Goal: Information Seeking & Learning: Learn about a topic

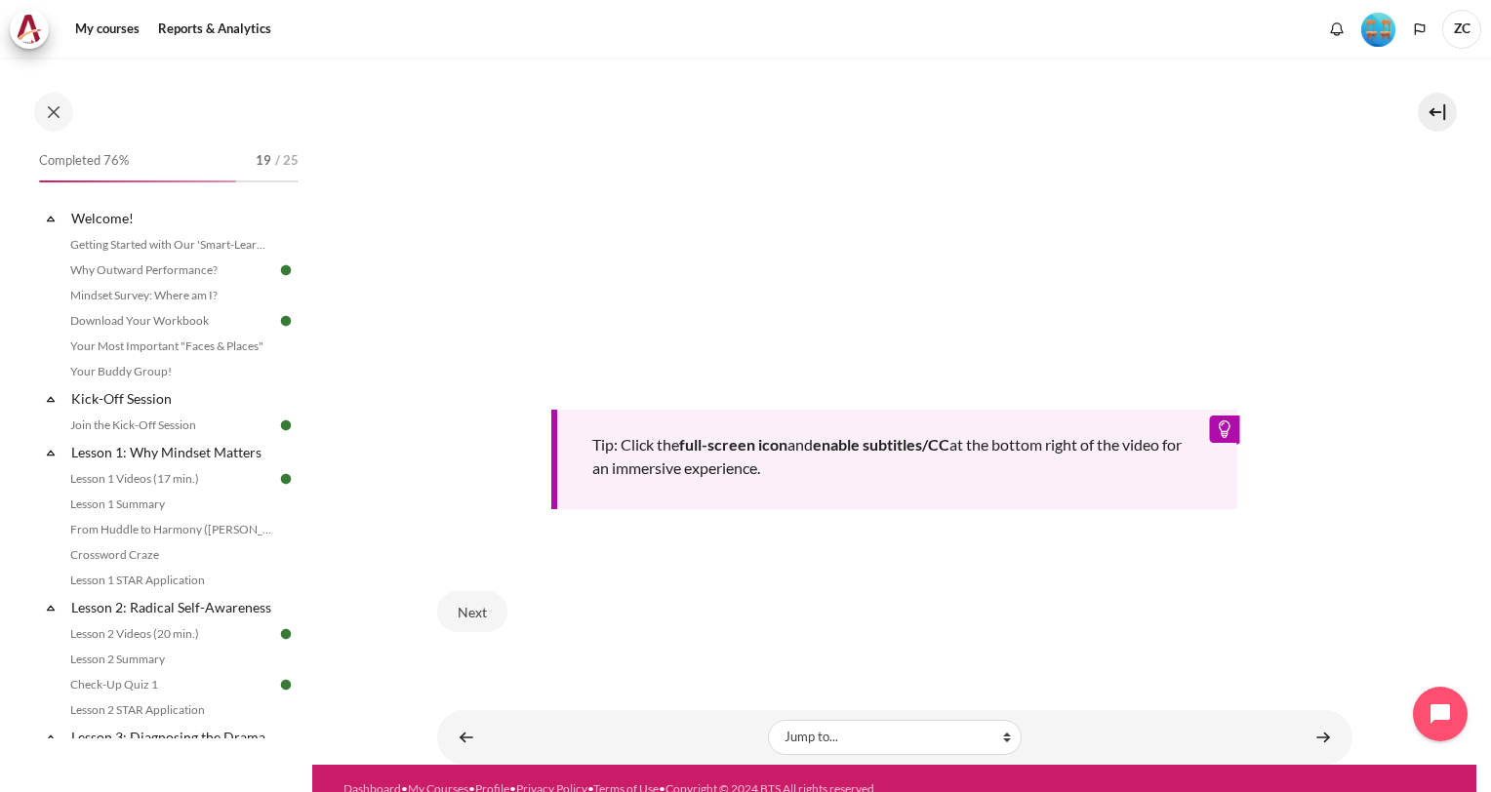
scroll to position [745, 0]
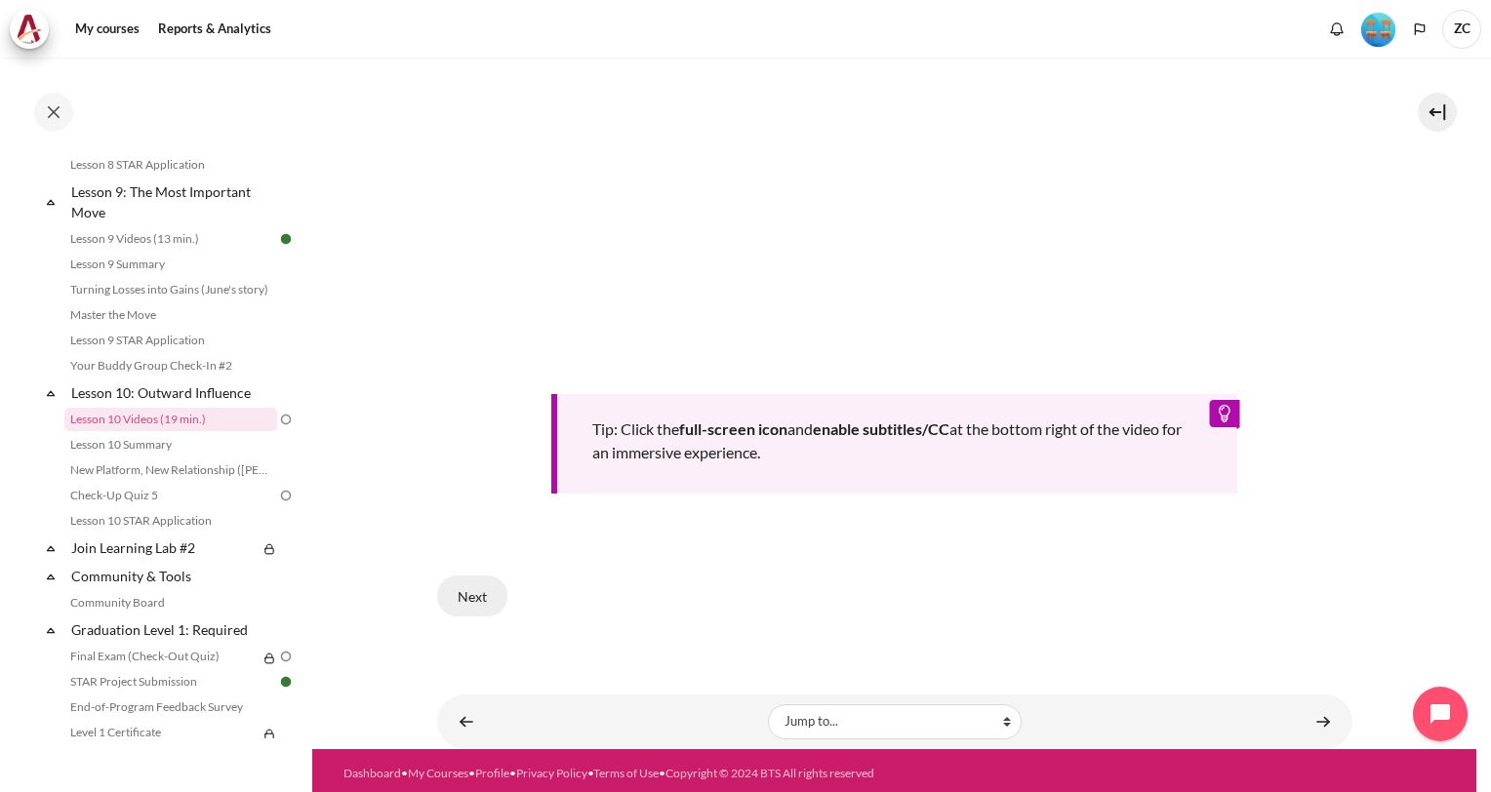
click at [471, 594] on button "Next" at bounding box center [472, 596] width 70 height 41
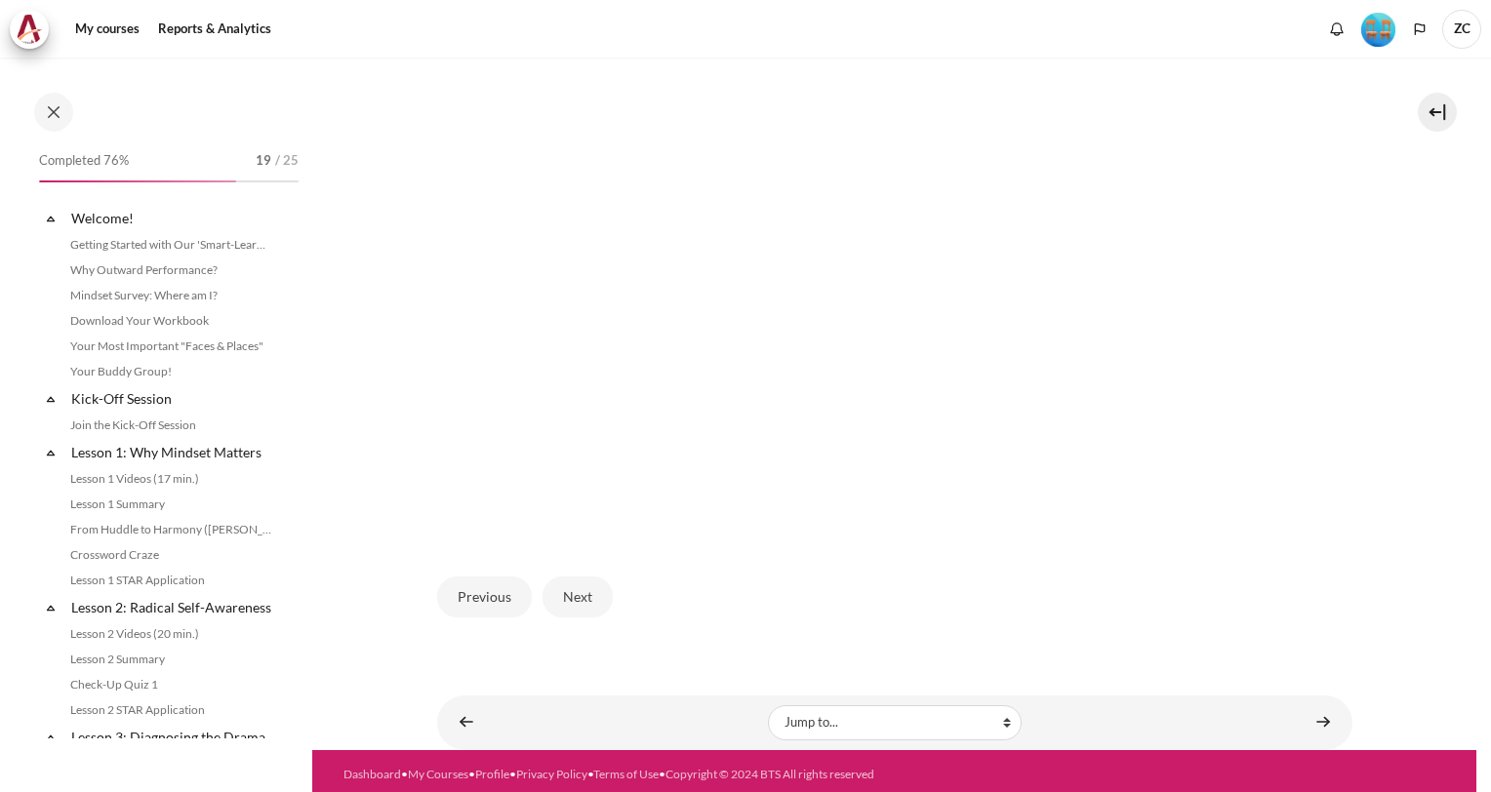
scroll to position [1596, 0]
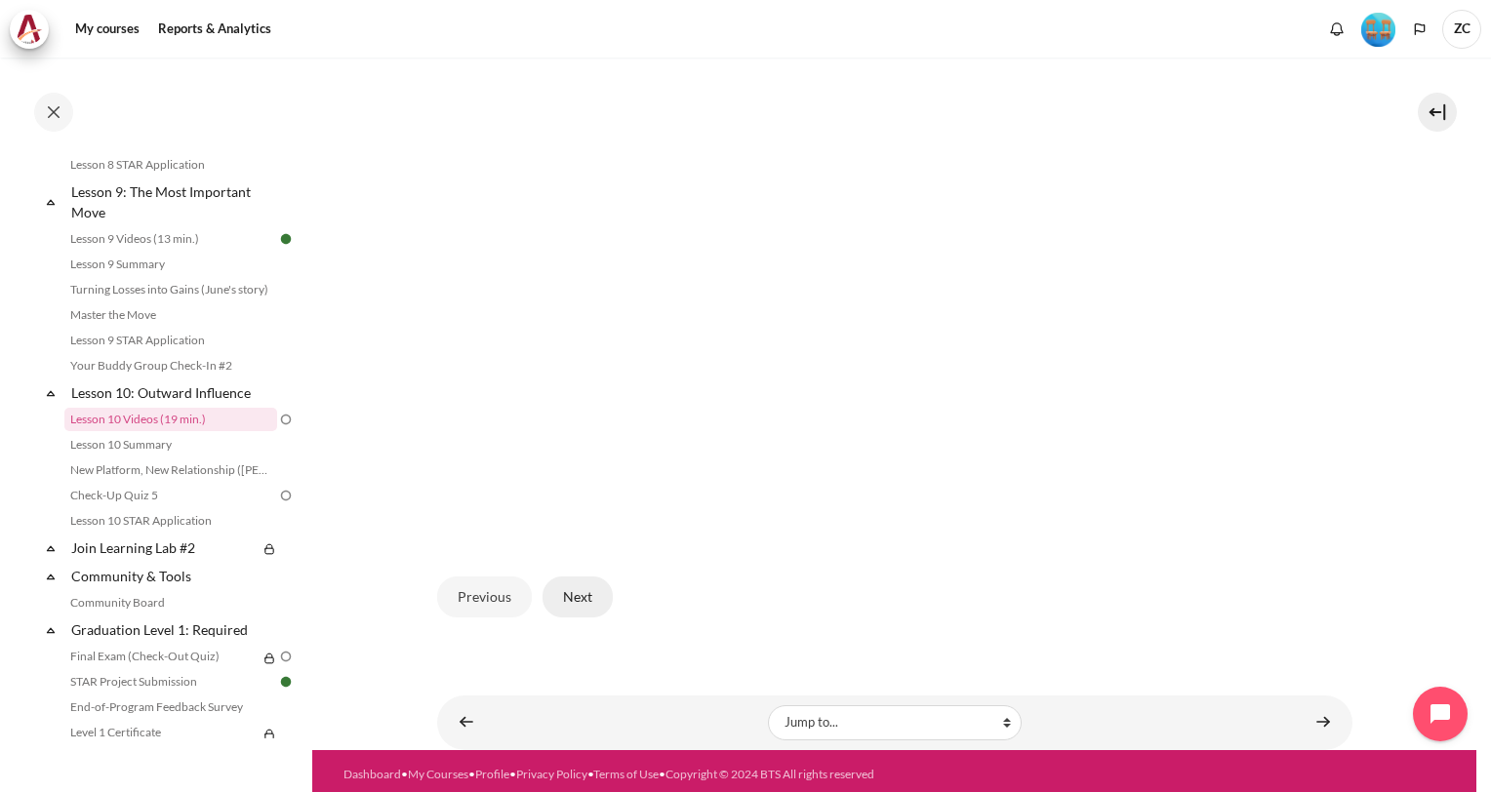
click at [587, 593] on button "Next" at bounding box center [577, 597] width 70 height 41
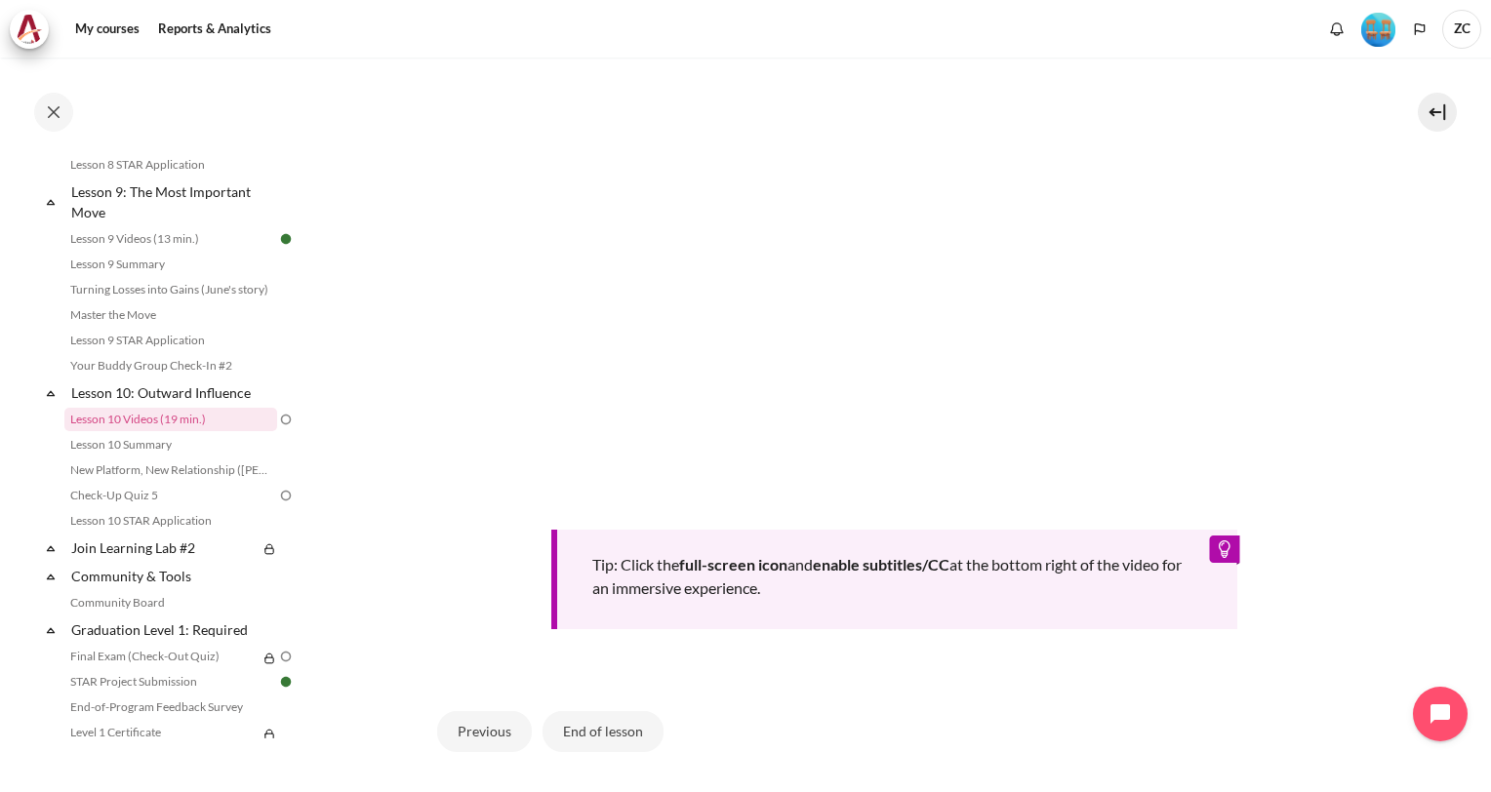
scroll to position [682, 0]
